Goal: Transaction & Acquisition: Obtain resource

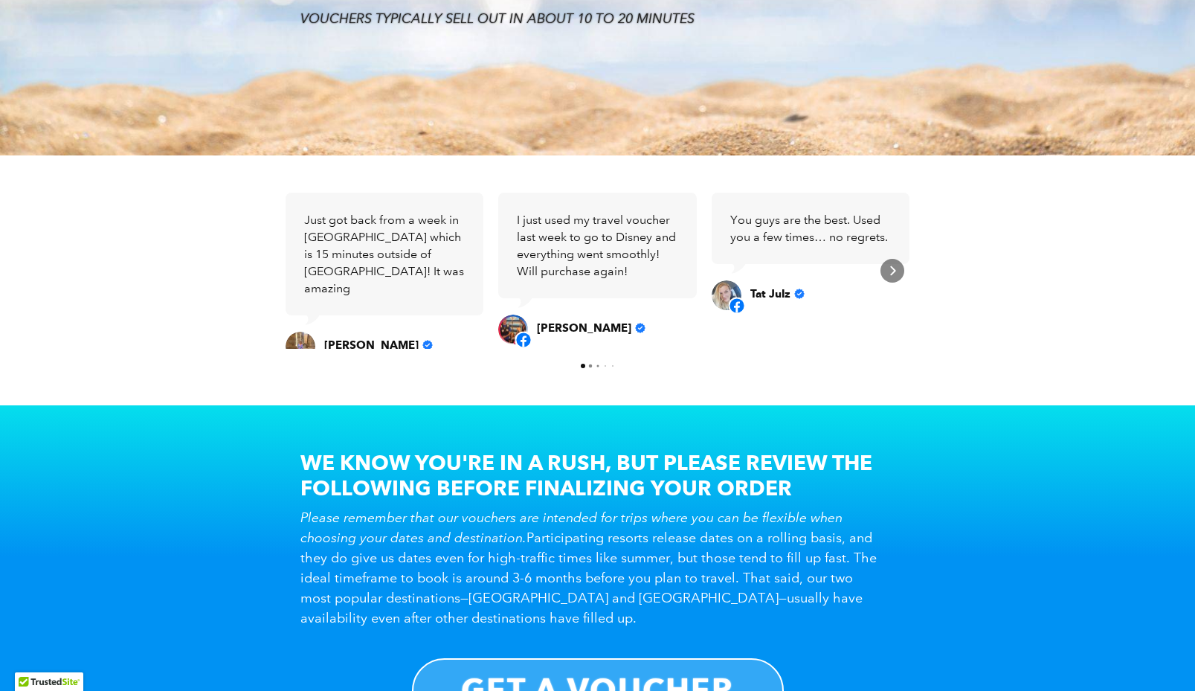
scroll to position [652, 0]
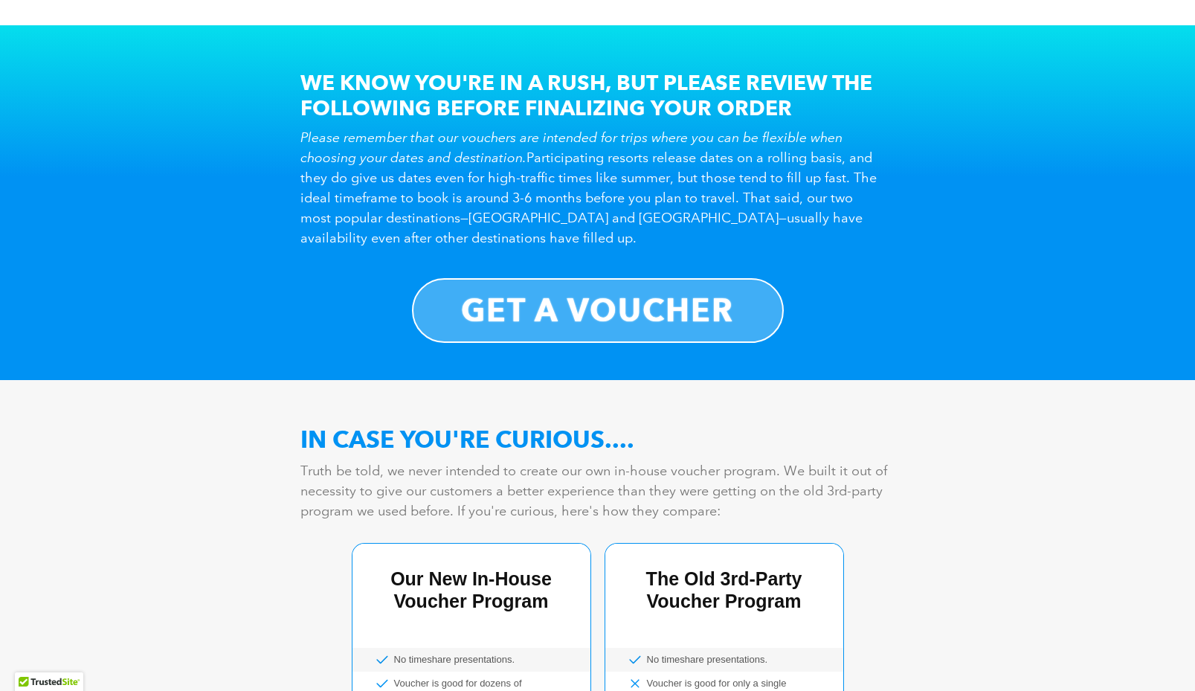
click at [697, 301] on b "GET A VOUCHER" at bounding box center [597, 310] width 273 height 39
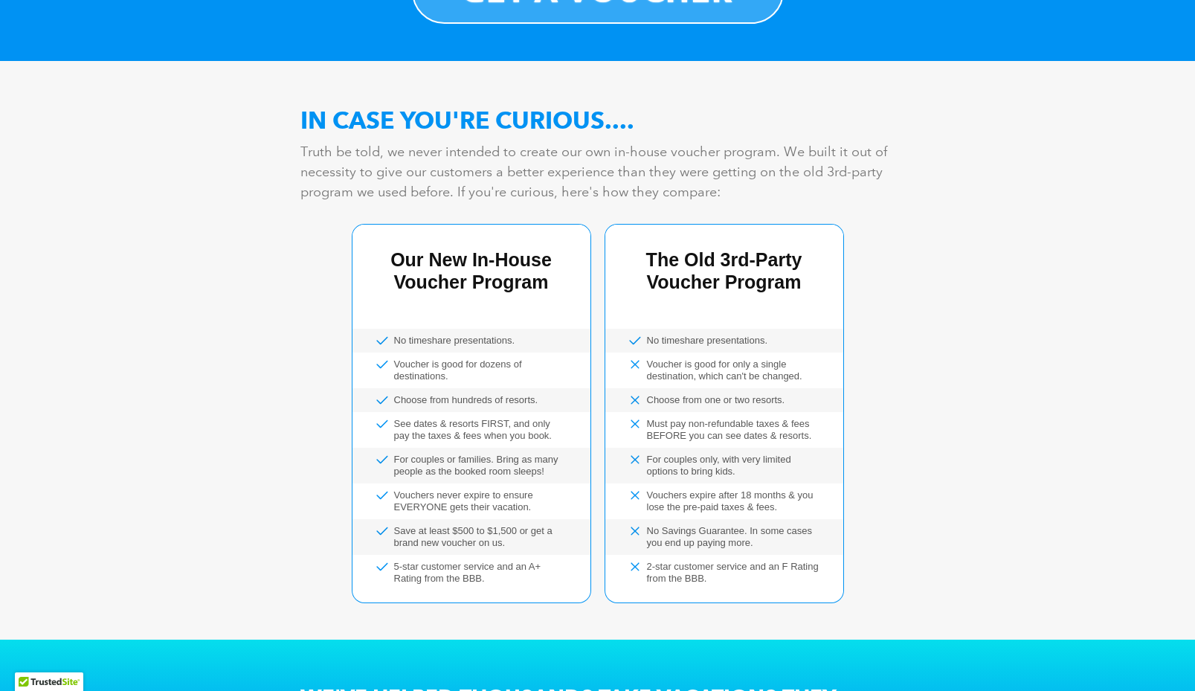
scroll to position [848, 0]
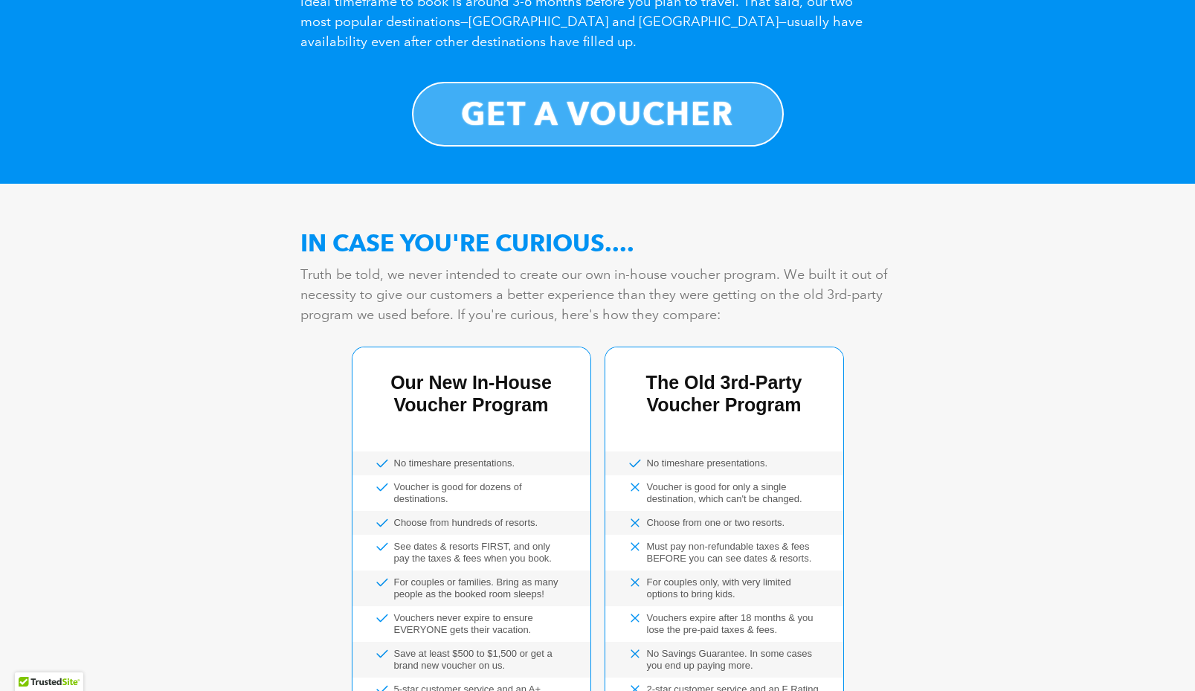
click at [650, 100] on b "GET A VOUCHER" at bounding box center [597, 113] width 273 height 39
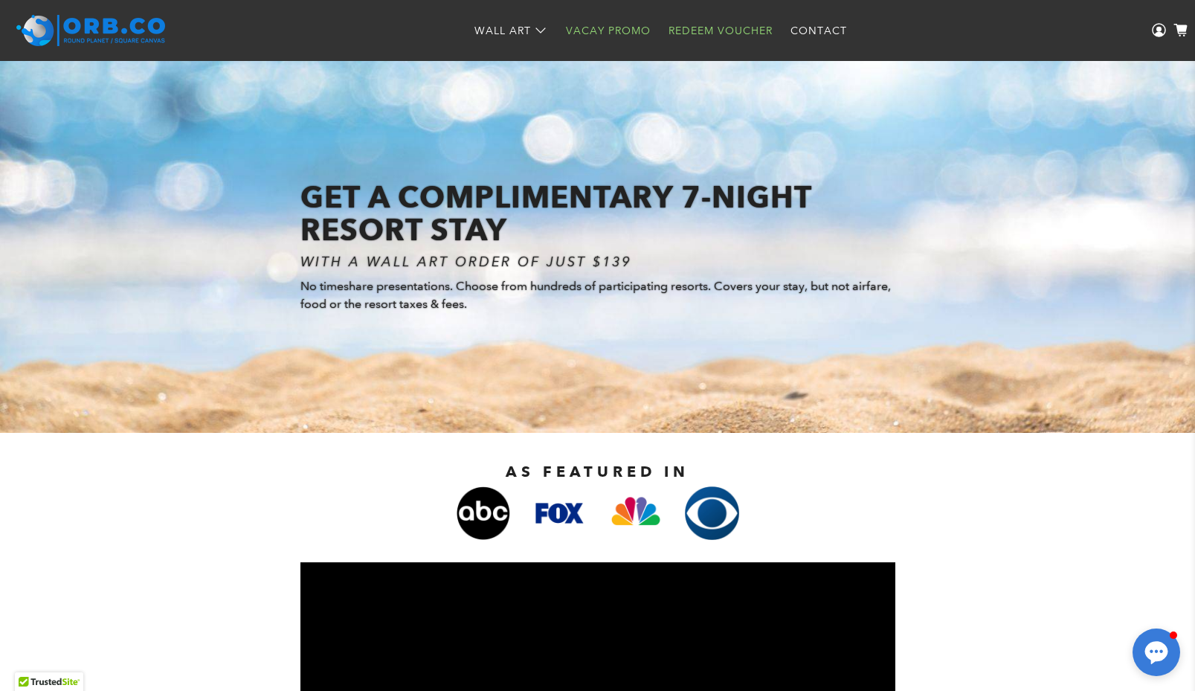
click at [751, 21] on link "Redeem Voucher" at bounding box center [720, 30] width 122 height 39
